Goal: Find specific page/section: Find specific page/section

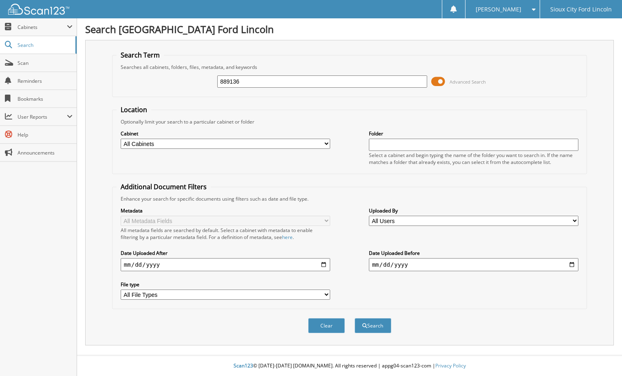
type input "889136"
click at [369, 314] on div "Clear Search" at bounding box center [349, 325] width 475 height 33
click at [373, 326] on button "Search" at bounding box center [372, 325] width 37 height 15
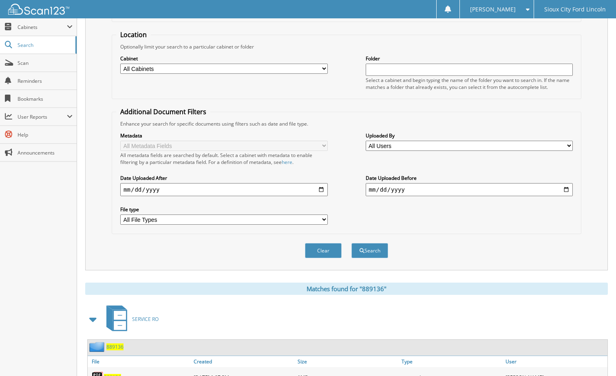
scroll to position [130, 0]
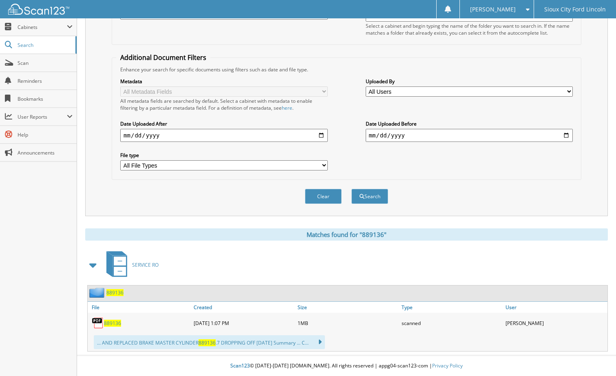
click at [115, 323] on span "889136" at bounding box center [112, 322] width 17 height 7
